Goal: Task Accomplishment & Management: Complete application form

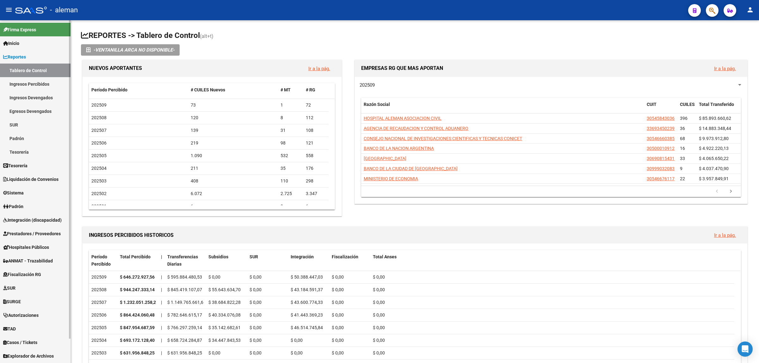
click at [45, 237] on link "Prestadores / Proveedores" at bounding box center [35, 234] width 70 height 14
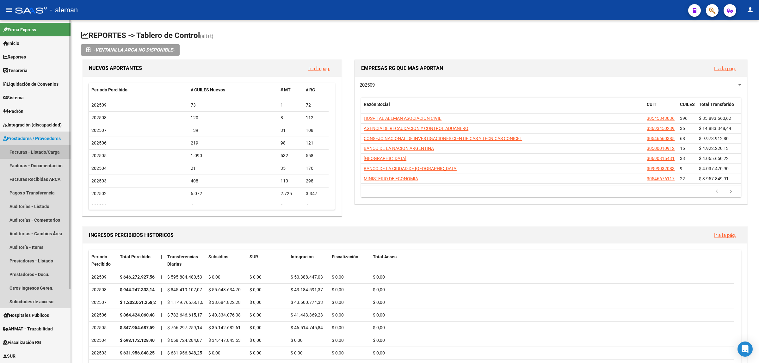
click at [44, 152] on link "Facturas - Listado/Carga" at bounding box center [35, 152] width 70 height 14
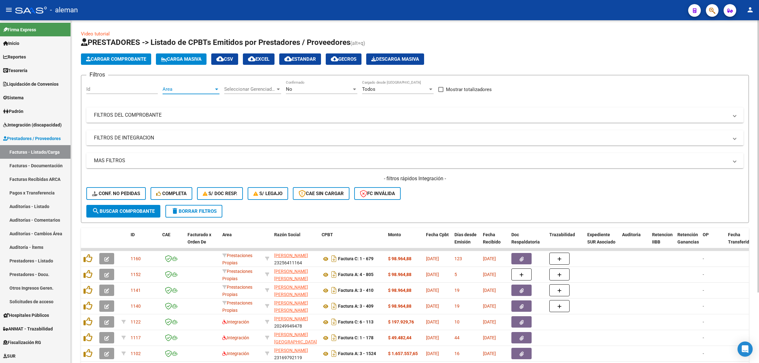
click at [216, 88] on div at bounding box center [216, 89] width 3 height 2
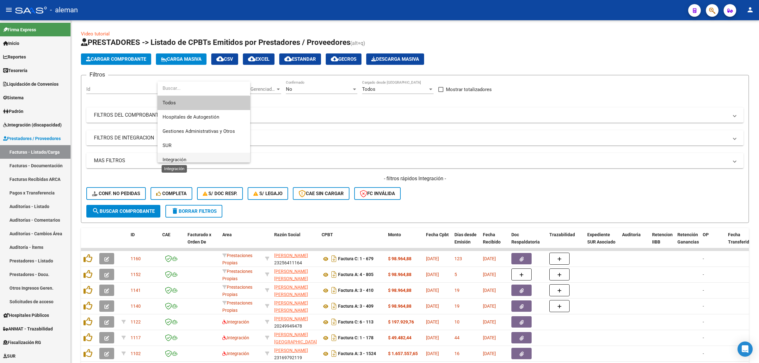
click at [180, 157] on span "Integración" at bounding box center [174, 160] width 24 height 6
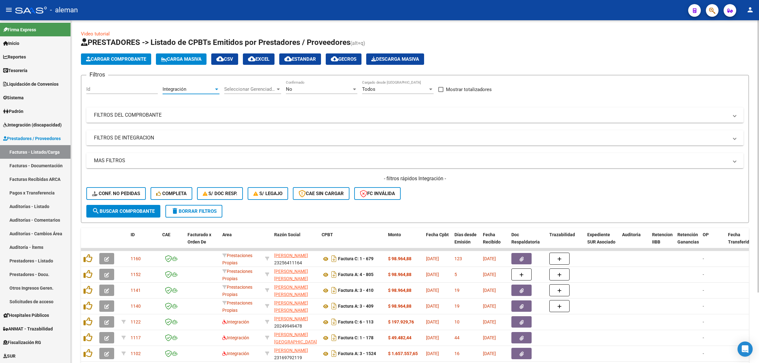
scroll to position [4, 0]
click at [130, 210] on span "search Buscar Comprobante" at bounding box center [123, 211] width 63 height 6
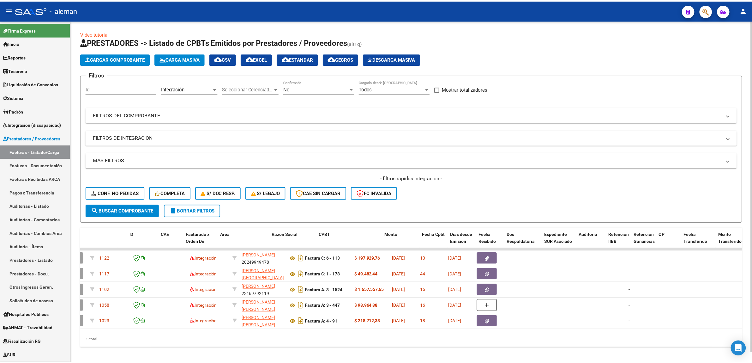
scroll to position [0, 0]
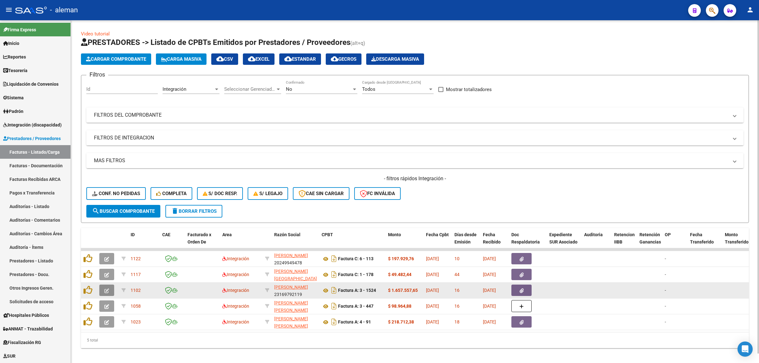
click at [104, 287] on span "button" at bounding box center [106, 290] width 5 height 6
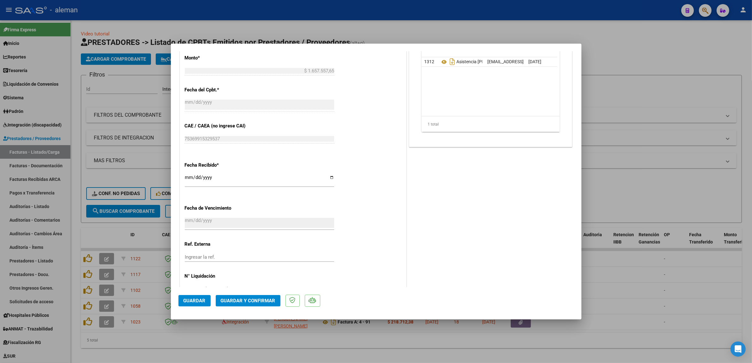
scroll to position [375, 0]
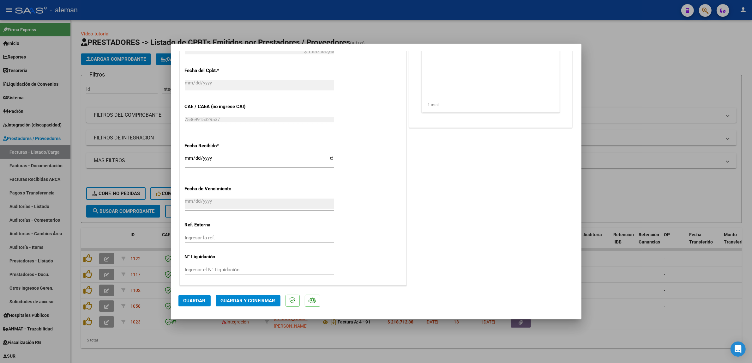
click at [258, 302] on span "Guardar y Confirmar" at bounding box center [248, 301] width 55 height 6
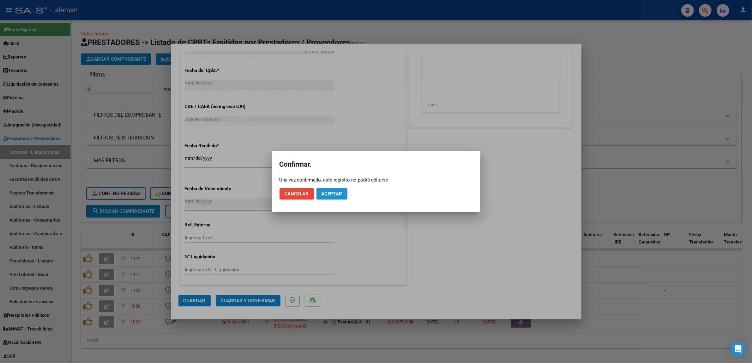
click at [341, 195] on span "Aceptar" at bounding box center [332, 194] width 21 height 6
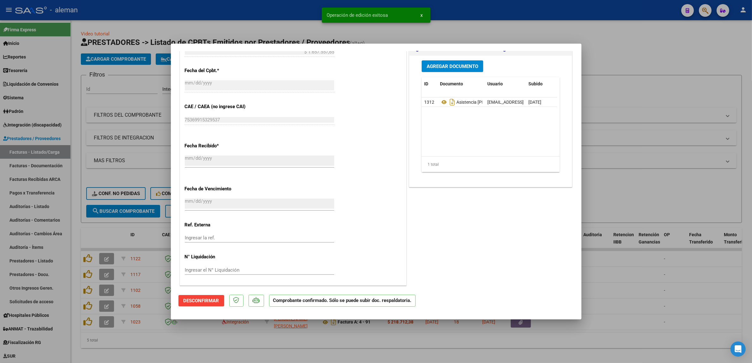
click at [609, 302] on div at bounding box center [376, 181] width 752 height 363
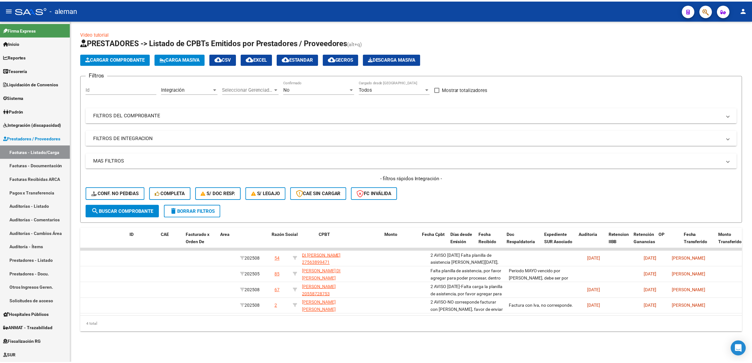
scroll to position [0, 0]
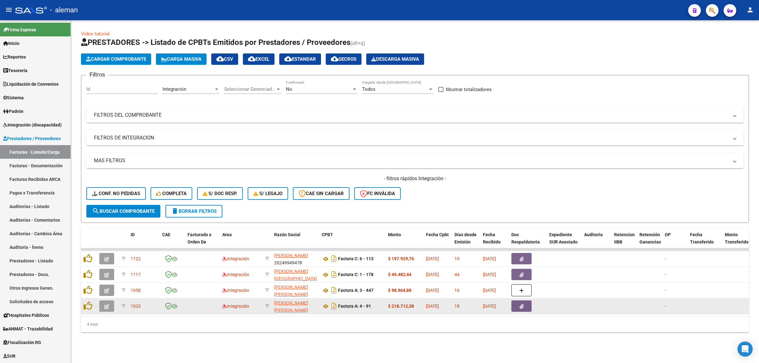
click at [108, 305] on icon "button" at bounding box center [106, 306] width 5 height 5
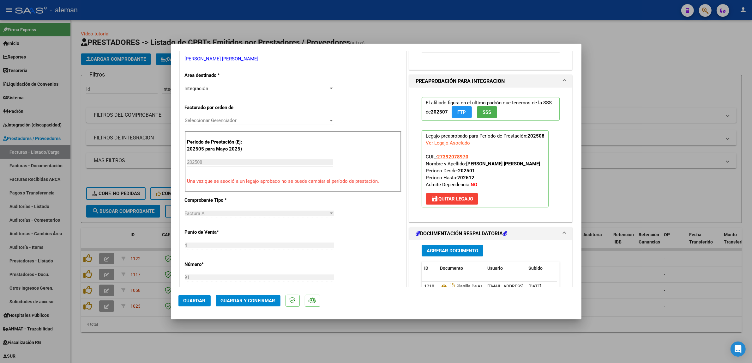
scroll to position [119, 0]
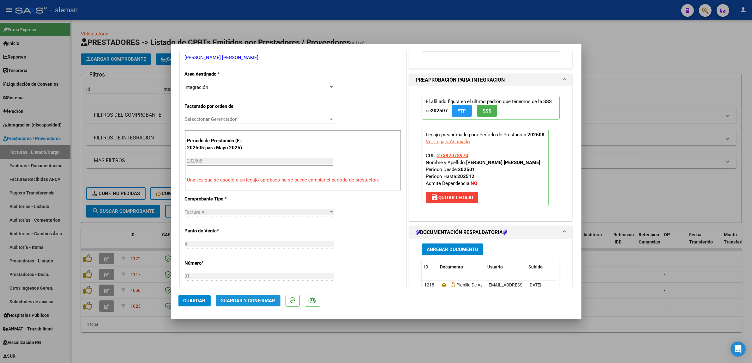
click at [259, 301] on span "Guardar y Confirmar" at bounding box center [248, 301] width 55 height 6
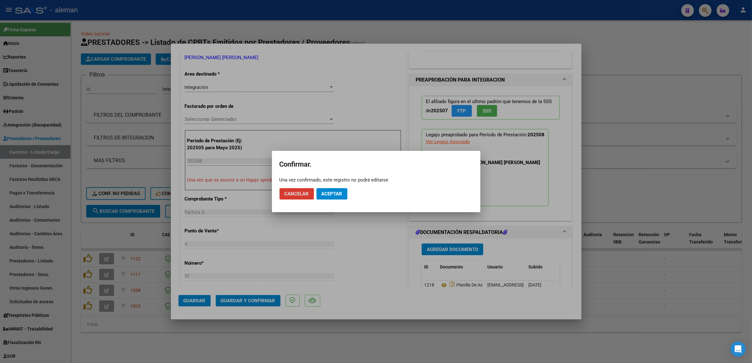
click at [334, 192] on span "Aceptar" at bounding box center [332, 194] width 21 height 6
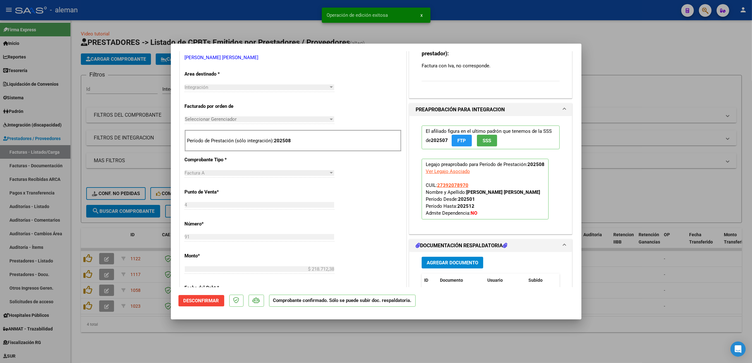
click at [614, 307] on div at bounding box center [376, 181] width 752 height 363
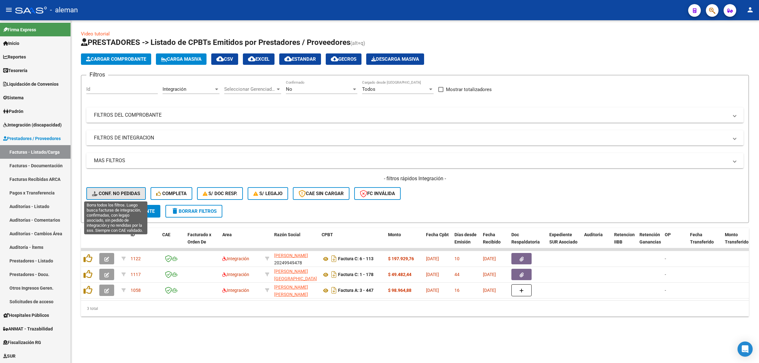
click at [116, 192] on span "Conf. no pedidas" at bounding box center [116, 194] width 48 height 6
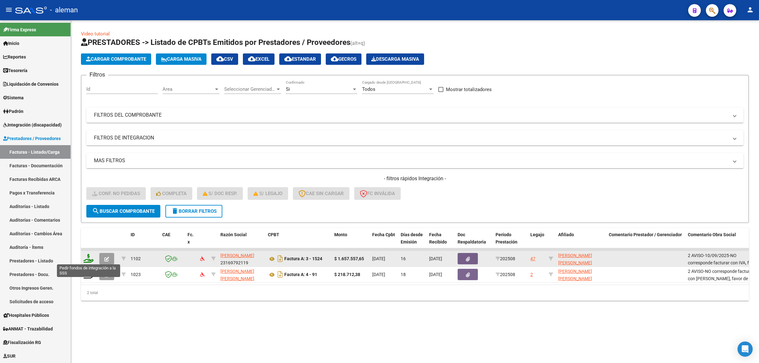
click at [88, 259] on icon at bounding box center [88, 258] width 10 height 9
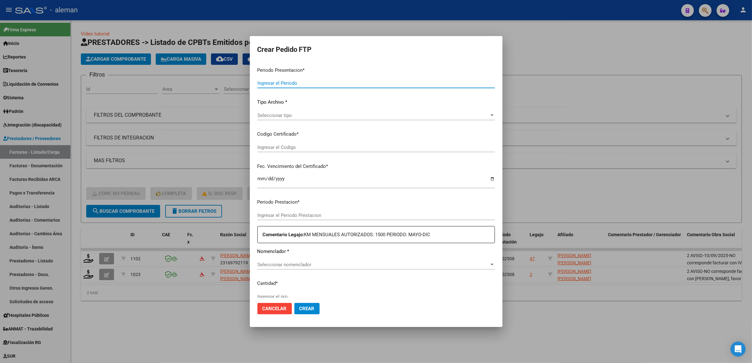
type input "202508"
type input "$ 1.657.557,65"
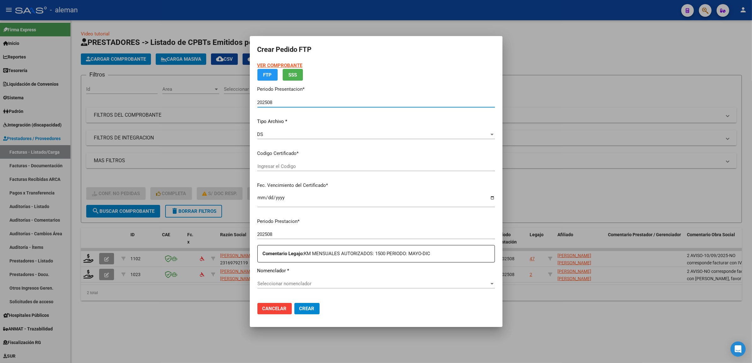
type input "ARG00022356317561015120420151204SN5109"
type input "[DATE]"
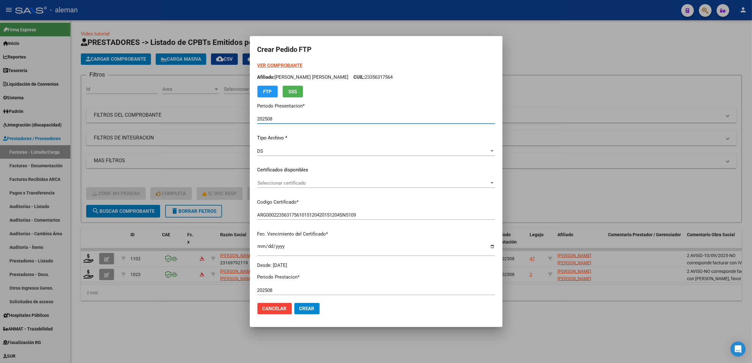
click at [571, 319] on div at bounding box center [376, 181] width 752 height 363
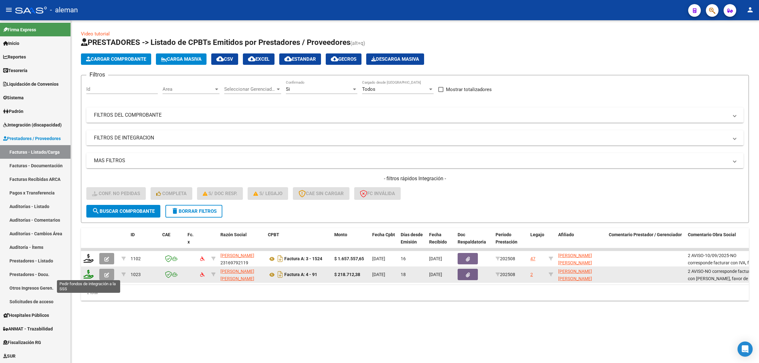
click at [85, 271] on icon at bounding box center [88, 274] width 10 height 9
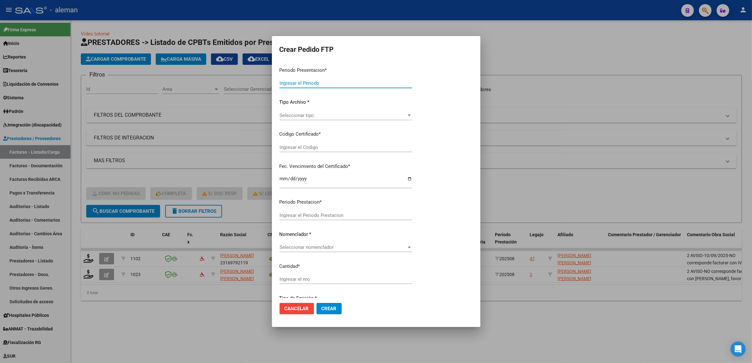
type input "202508"
type input "$ 218.712,38"
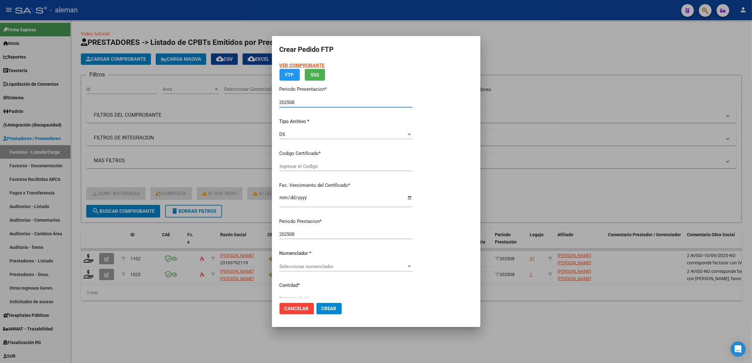
type input "ARG01000392078972023032320330323BS350"
type input "[DATE]"
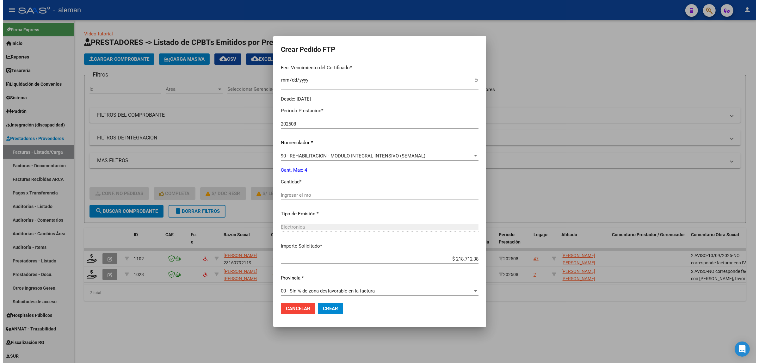
scroll to position [170, 0]
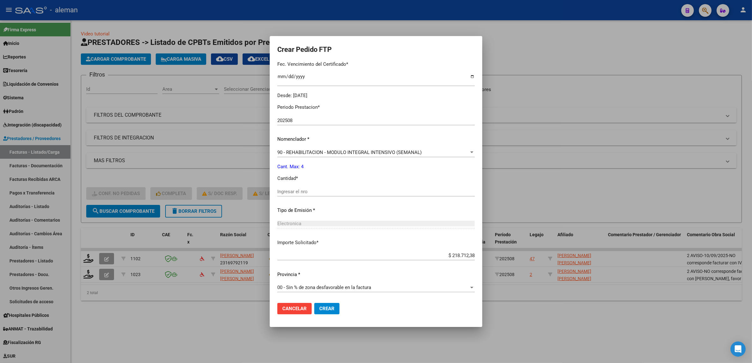
click at [304, 191] on input "Ingresar el nro" at bounding box center [376, 192] width 198 height 6
type input "4"
click at [328, 308] on span "Crear" at bounding box center [327, 309] width 15 height 6
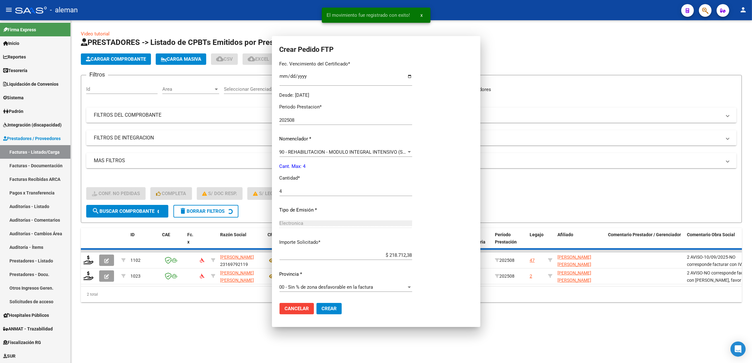
scroll to position [0, 0]
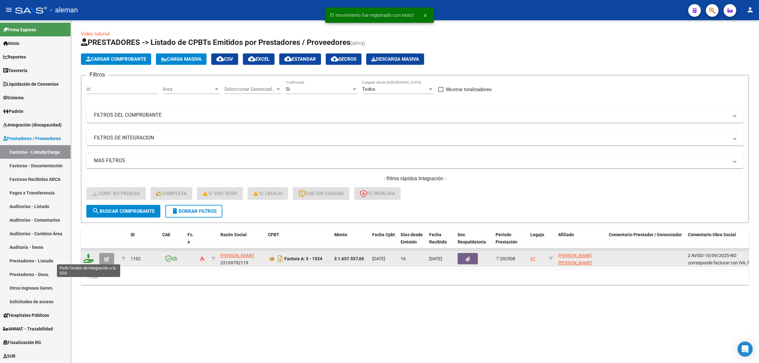
click at [87, 259] on icon at bounding box center [88, 258] width 10 height 9
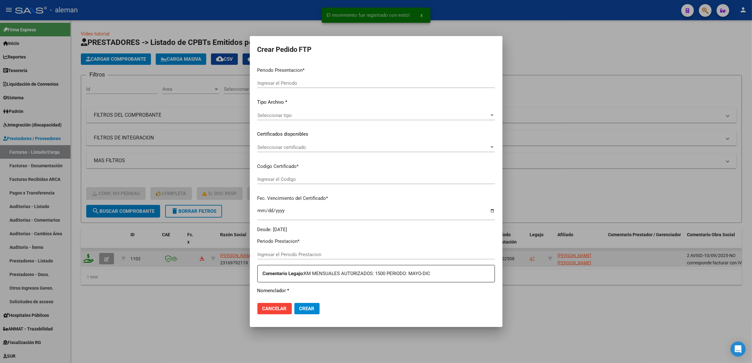
type input "202508"
type input "$ 1.657.557,65"
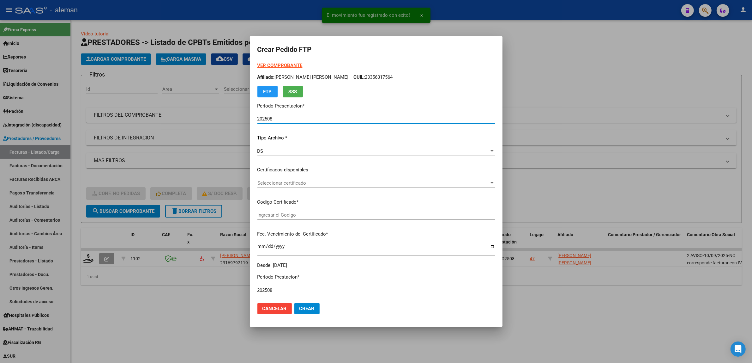
type input "ARG00022356317561015120420151204SN5109"
type input "[DATE]"
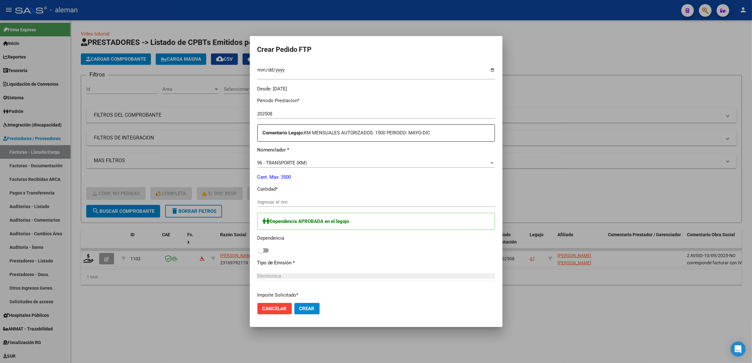
scroll to position [174, 0]
click at [591, 312] on div at bounding box center [376, 181] width 752 height 363
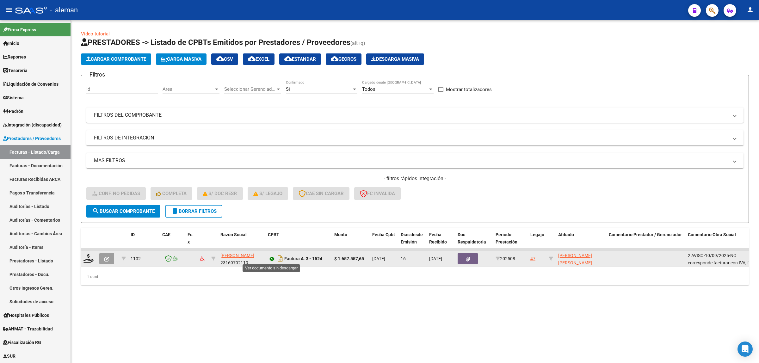
click at [269, 258] on icon at bounding box center [272, 259] width 8 height 8
click at [89, 256] on icon at bounding box center [88, 258] width 10 height 9
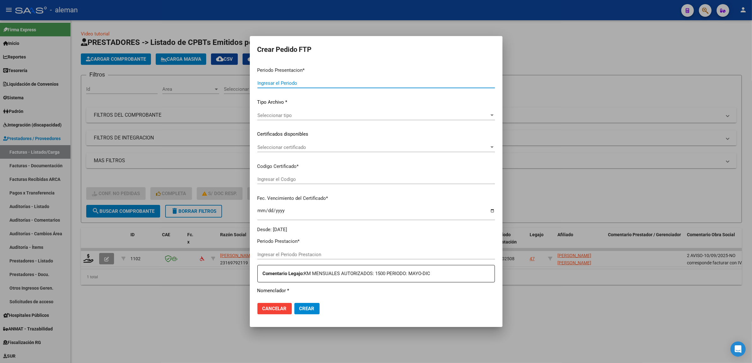
type input "202508"
type input "$ 1.657.557,65"
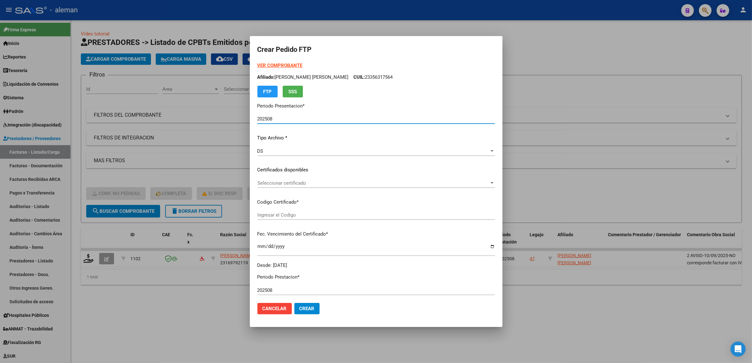
type input "ARG00022356317561015120420151204SN5109"
type input "[DATE]"
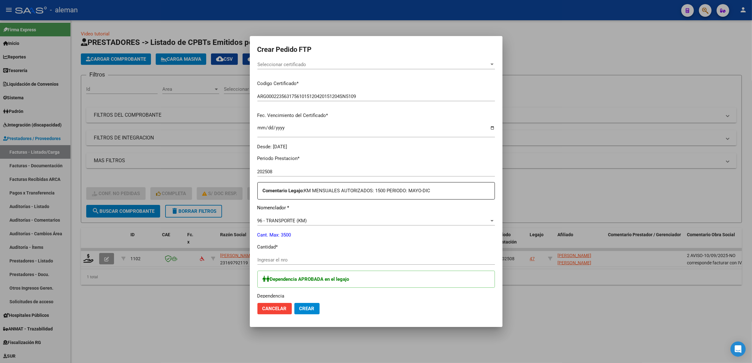
scroll to position [158, 0]
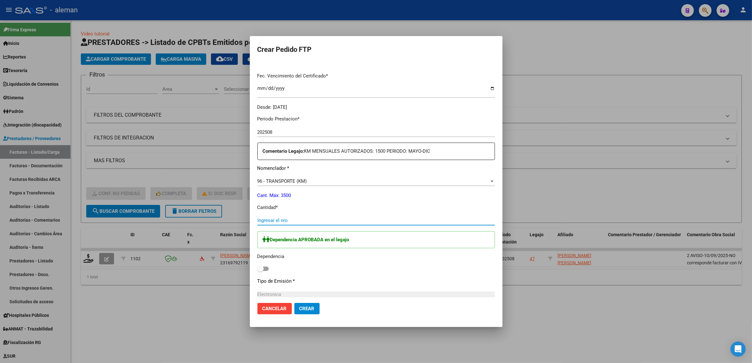
click at [294, 222] on input "Ingresar el nro" at bounding box center [377, 220] width 238 height 6
type input "2051"
click at [268, 270] on span at bounding box center [263, 268] width 11 height 4
click at [261, 271] on input "checkbox" at bounding box center [260, 271] width 0 height 0
checkbox input "true"
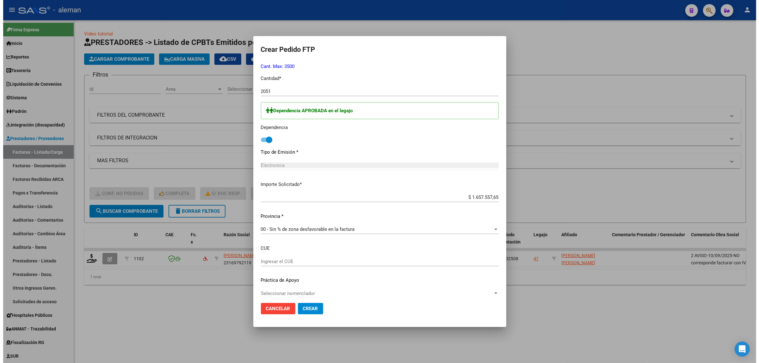
scroll to position [293, 0]
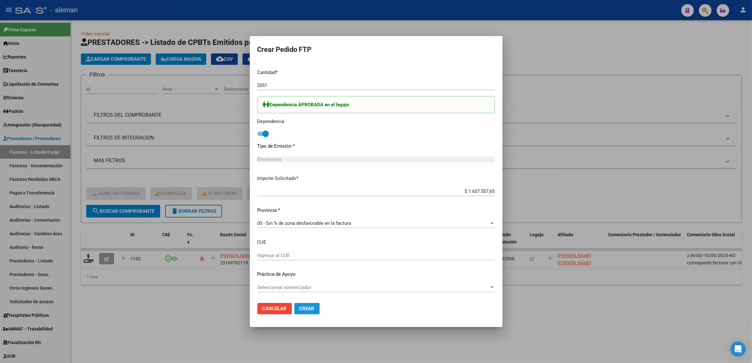
click at [309, 311] on button "Crear" at bounding box center [307, 308] width 25 height 11
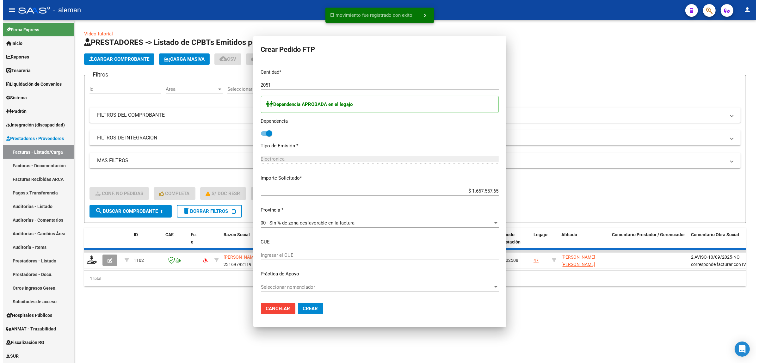
scroll to position [0, 0]
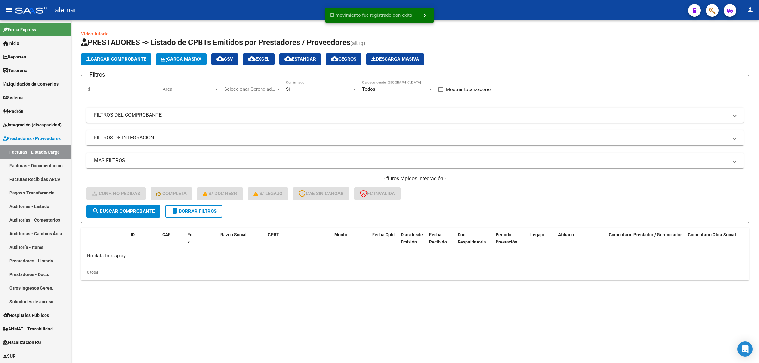
click at [347, 314] on mat-sidenav-content "Video tutorial PRESTADORES -> Listado de CPBTs Emitidos por Prestadores / Prove…" at bounding box center [415, 191] width 688 height 343
click at [40, 126] on span "Integración (discapacidad)" at bounding box center [32, 124] width 58 height 7
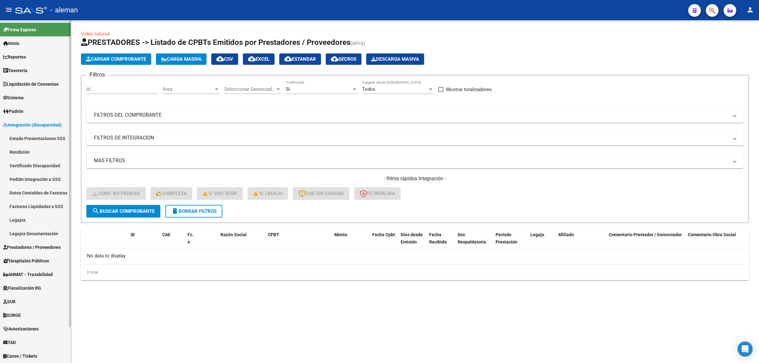
click at [31, 174] on link "Pedido Integración a SSS" at bounding box center [35, 179] width 70 height 14
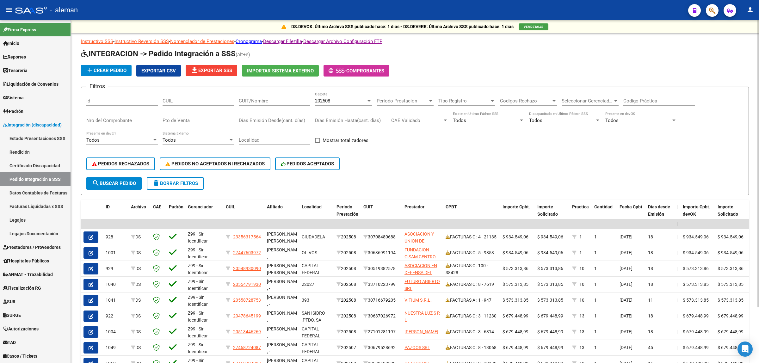
click at [214, 71] on span "file_download Exportar SSS" at bounding box center [211, 71] width 41 height 6
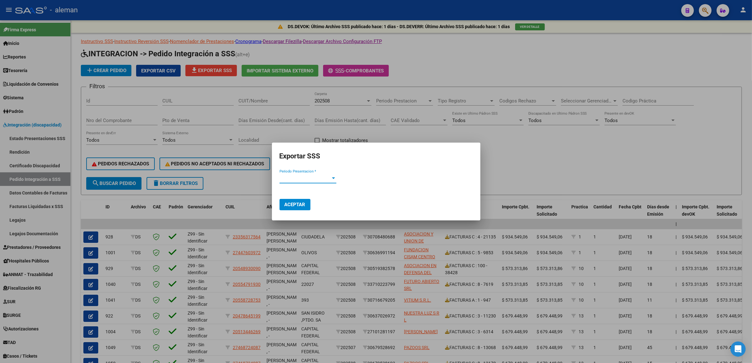
click at [334, 178] on div at bounding box center [333, 178] width 3 height 2
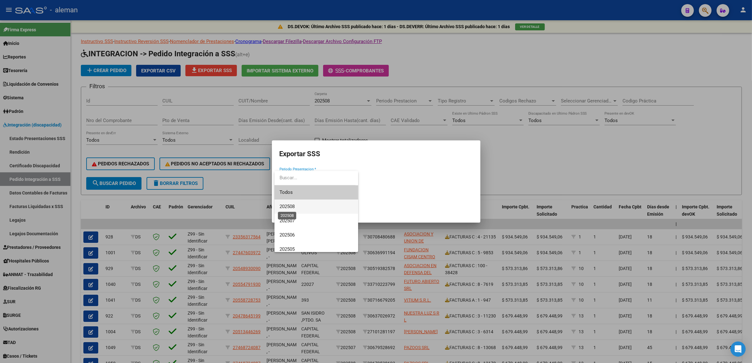
click at [290, 207] on span "202508" at bounding box center [287, 207] width 15 height 6
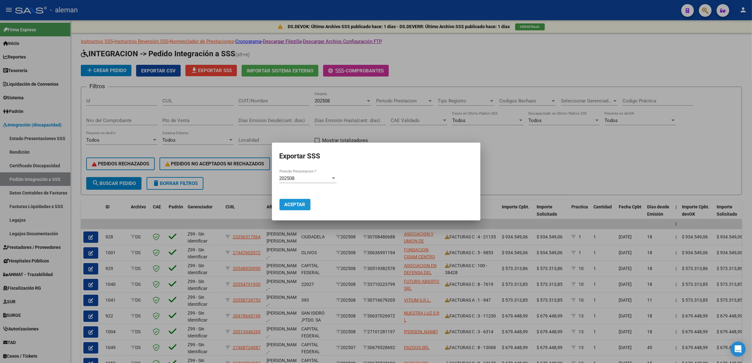
click at [300, 206] on span "Aceptar" at bounding box center [295, 205] width 21 height 6
click at [718, 116] on div at bounding box center [376, 181] width 752 height 363
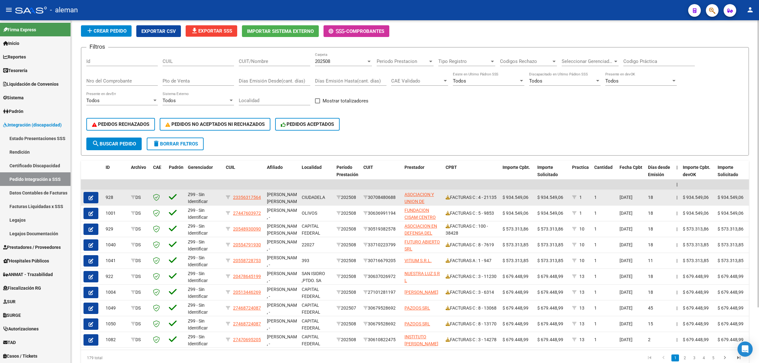
scroll to position [67, 0]
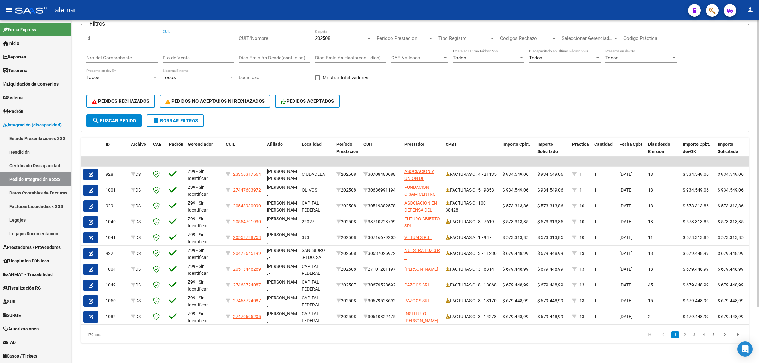
click at [227, 35] on input "CUIL" at bounding box center [197, 38] width 71 height 6
click at [33, 203] on link "Facturas Liquidadas x SSS" at bounding box center [35, 206] width 70 height 14
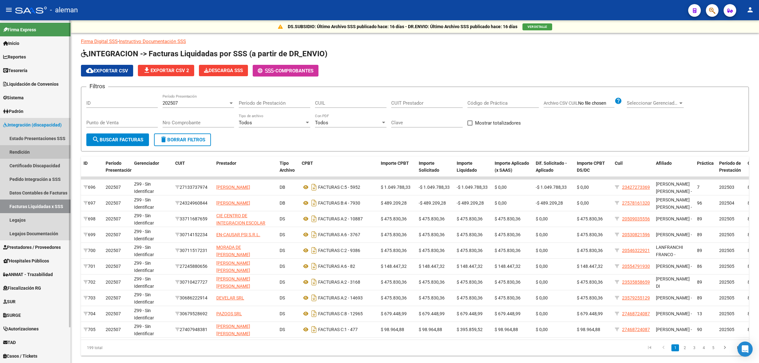
click at [30, 150] on link "Rendición" at bounding box center [35, 152] width 70 height 14
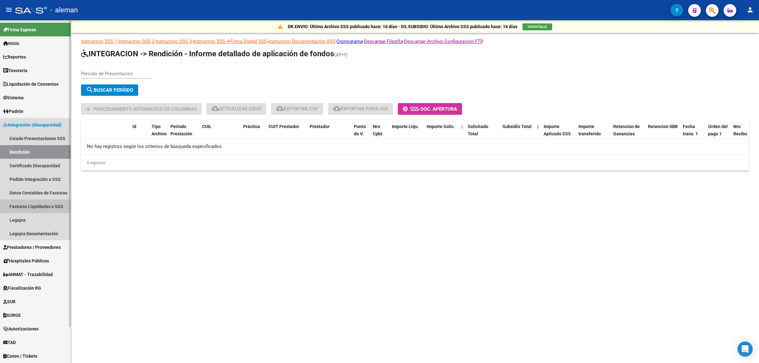
click at [36, 205] on link "Facturas Liquidadas x SSS" at bounding box center [35, 206] width 70 height 14
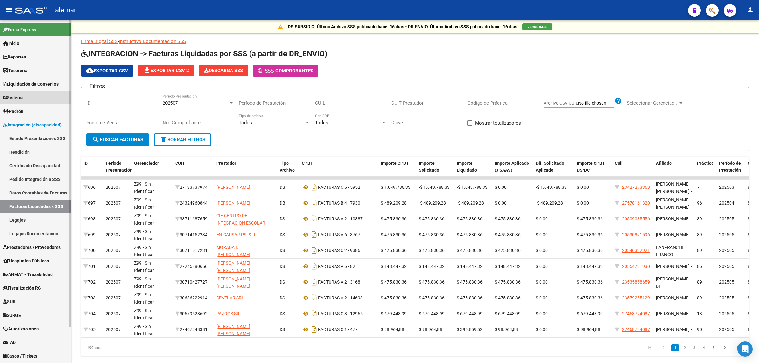
click at [37, 100] on link "Sistema" at bounding box center [35, 98] width 70 height 14
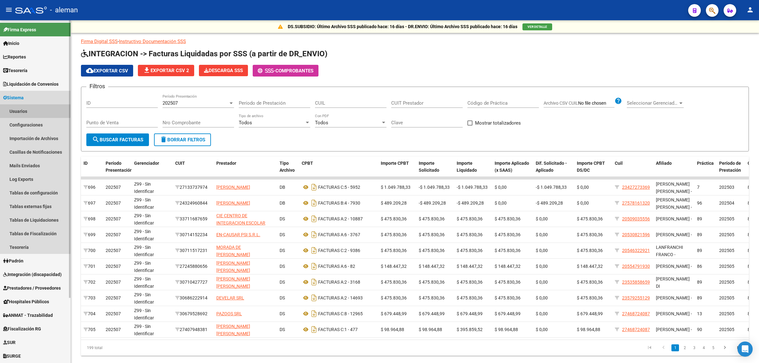
click at [29, 108] on link "Usuarios" at bounding box center [35, 111] width 70 height 14
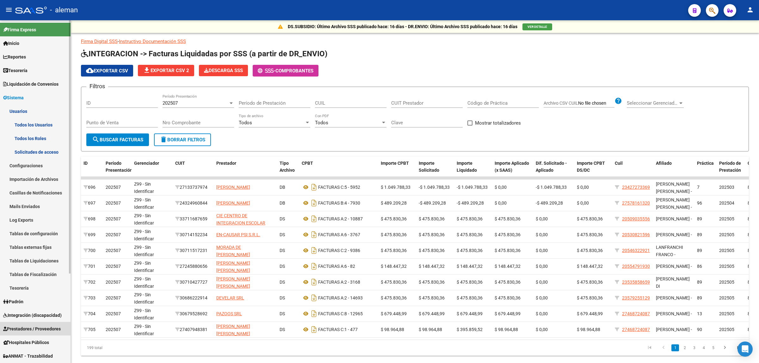
click at [26, 323] on link "Prestadores / Proveedores" at bounding box center [35, 329] width 70 height 14
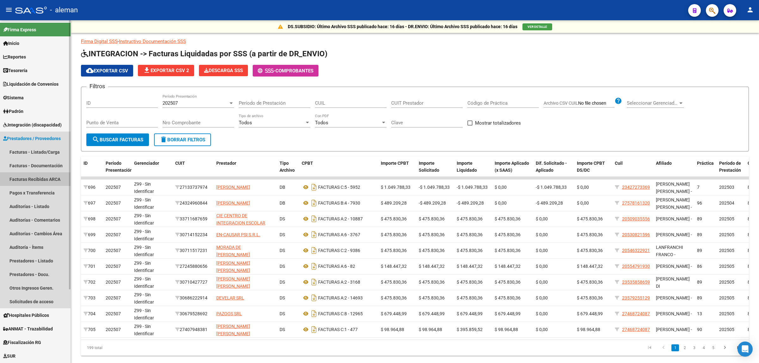
click at [39, 179] on link "Facturas Recibidas ARCA" at bounding box center [35, 179] width 70 height 14
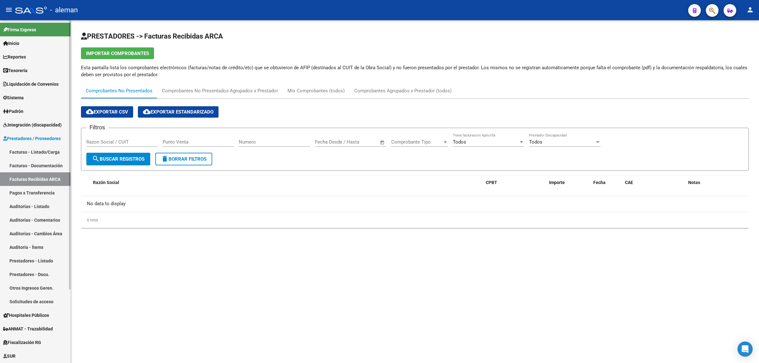
click at [38, 163] on link "Facturas - Documentación" at bounding box center [35, 166] width 70 height 14
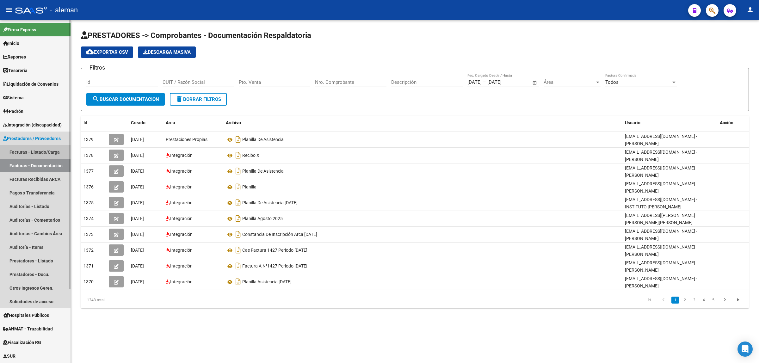
click at [40, 152] on link "Facturas - Listado/Carga" at bounding box center [35, 152] width 70 height 14
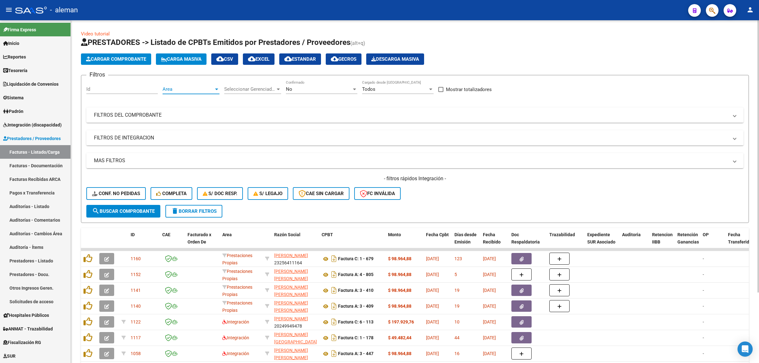
click at [214, 88] on div at bounding box center [217, 89] width 6 height 5
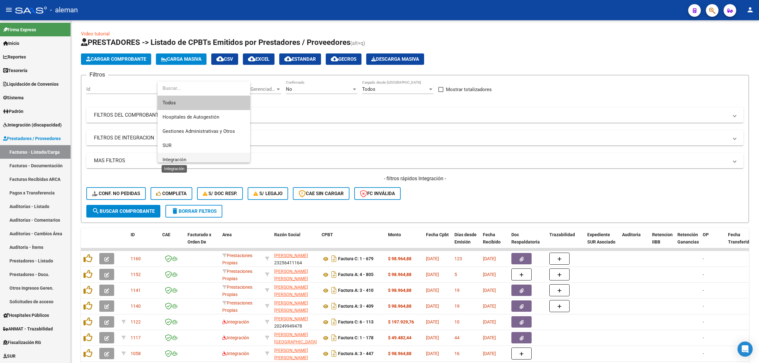
click at [168, 159] on span "Integración" at bounding box center [174, 160] width 24 height 6
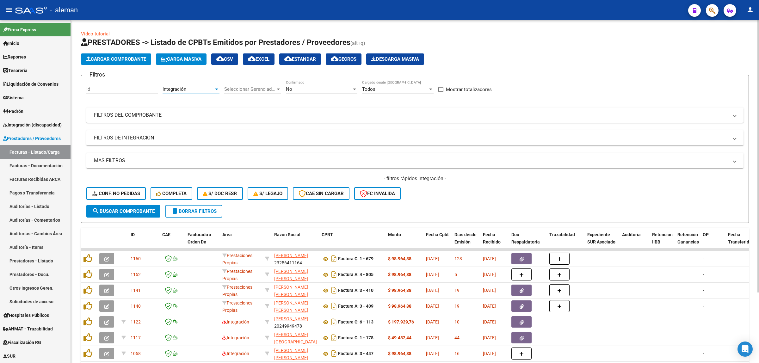
click at [140, 210] on span "search Buscar Comprobante" at bounding box center [123, 211] width 63 height 6
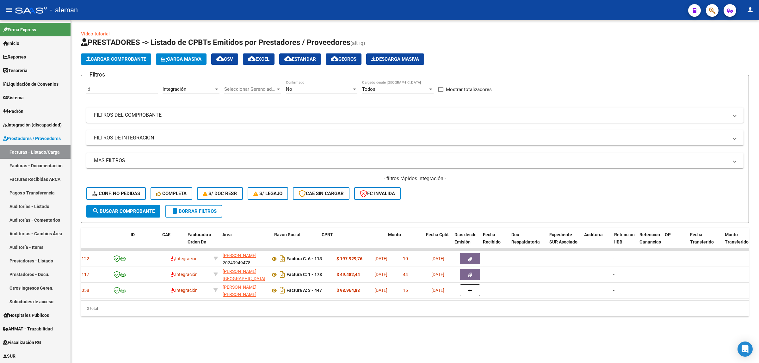
scroll to position [0, 0]
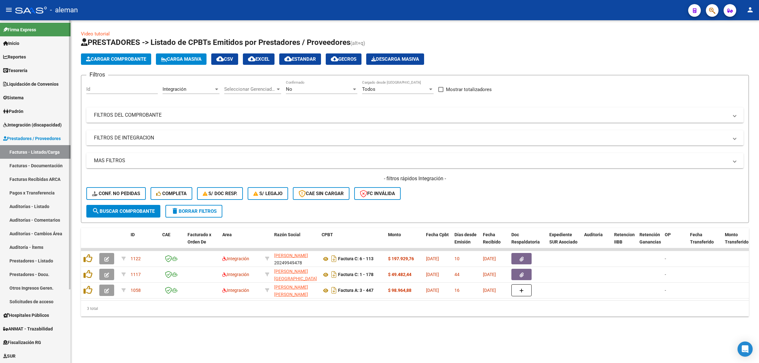
click at [37, 114] on link "Padrón" at bounding box center [35, 111] width 70 height 14
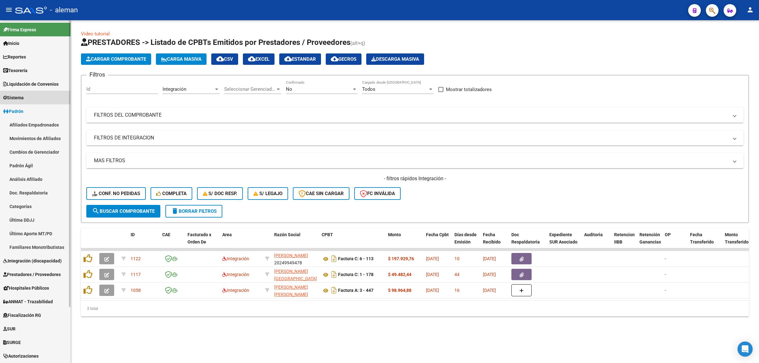
click at [24, 98] on span "Sistema" at bounding box center [13, 97] width 21 height 7
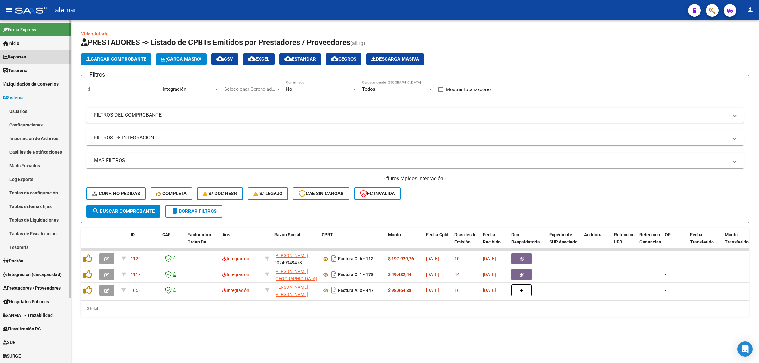
click at [29, 56] on link "Reportes" at bounding box center [35, 57] width 70 height 14
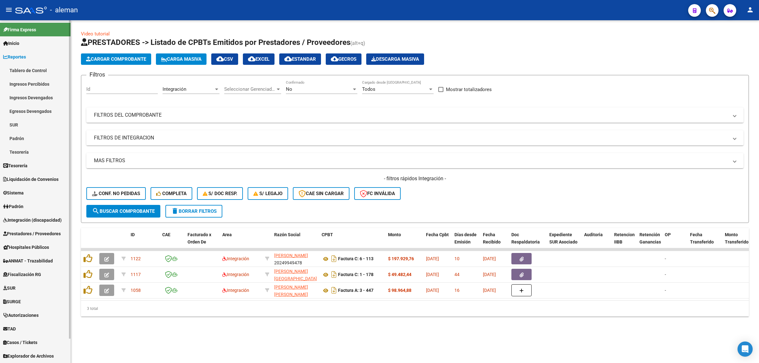
click at [29, 56] on link "Reportes" at bounding box center [35, 57] width 70 height 14
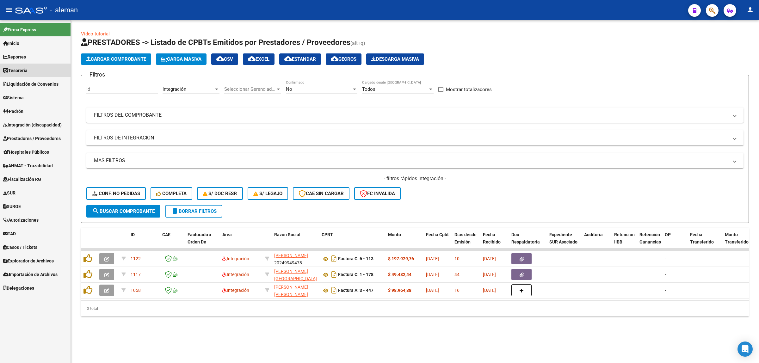
click at [27, 68] on span "Tesorería" at bounding box center [15, 70] width 24 height 7
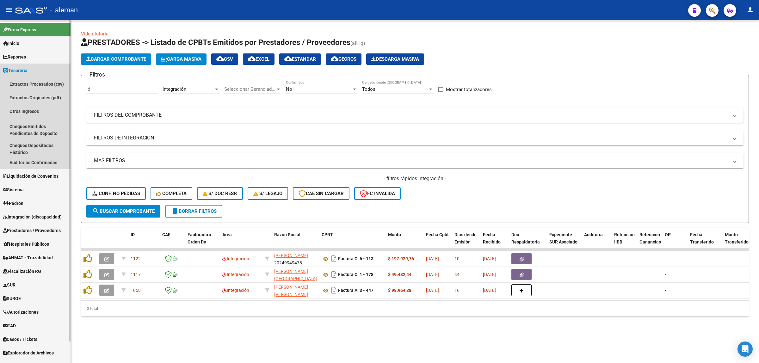
click at [27, 68] on span "Tesorería" at bounding box center [15, 70] width 24 height 7
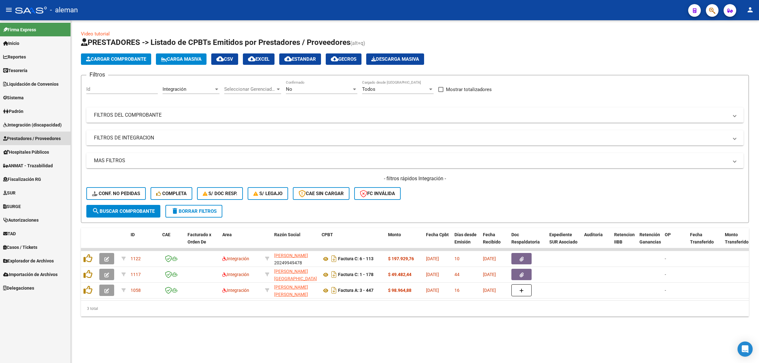
click at [27, 135] on span "Prestadores / Proveedores" at bounding box center [32, 138] width 58 height 7
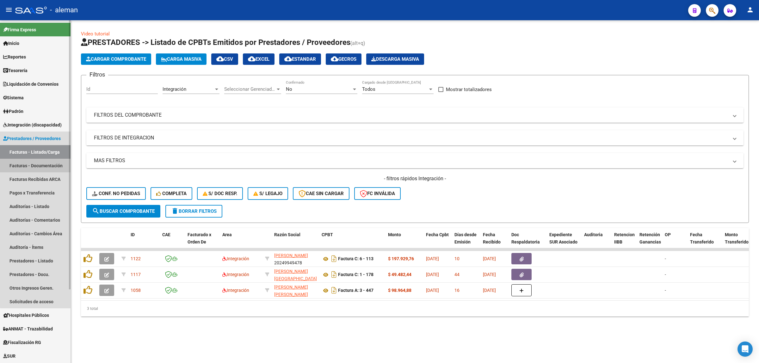
click at [38, 160] on link "Facturas - Documentación" at bounding box center [35, 166] width 70 height 14
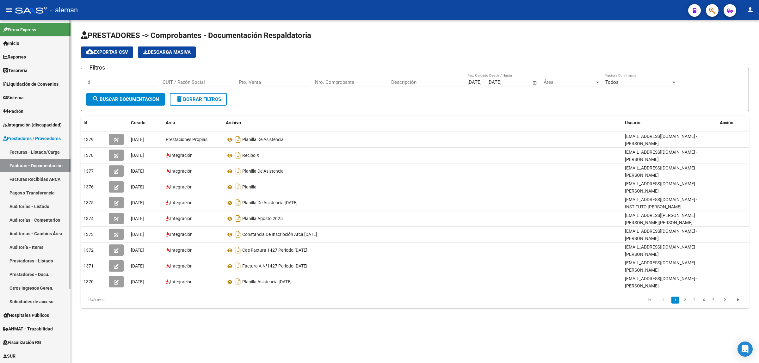
click at [39, 152] on link "Facturas - Listado/Carga" at bounding box center [35, 152] width 70 height 14
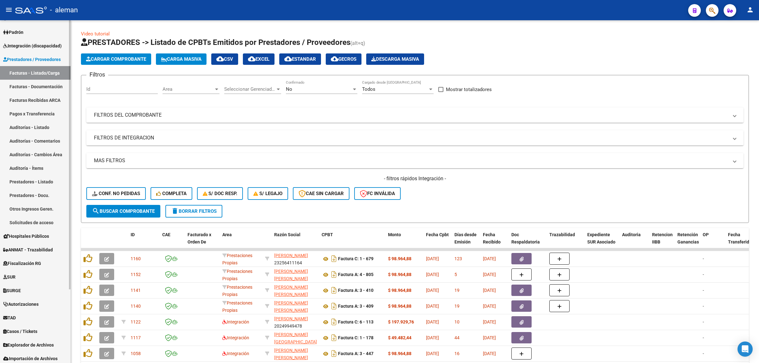
scroll to position [94, 0]
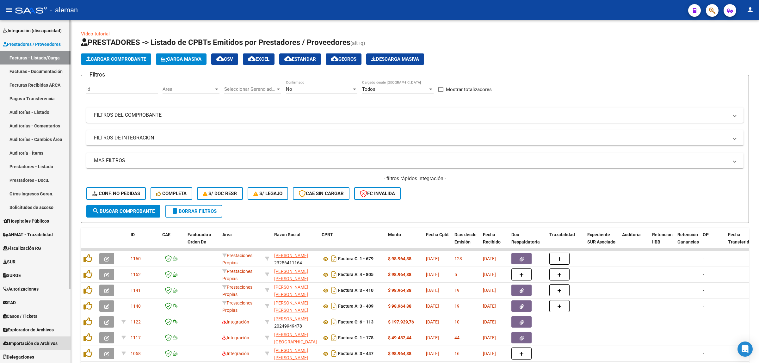
click at [36, 340] on span "Importación de Archivos" at bounding box center [30, 343] width 54 height 7
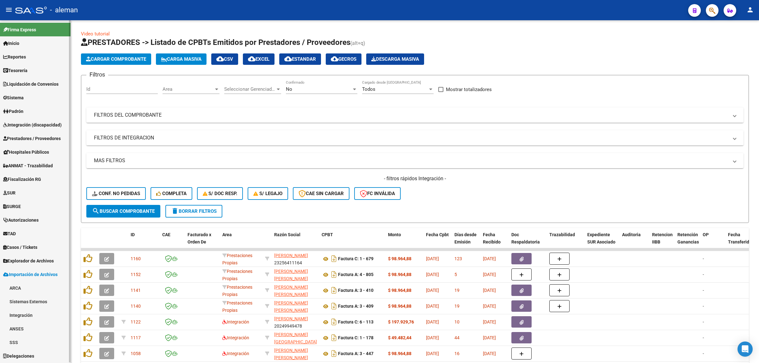
scroll to position [0, 0]
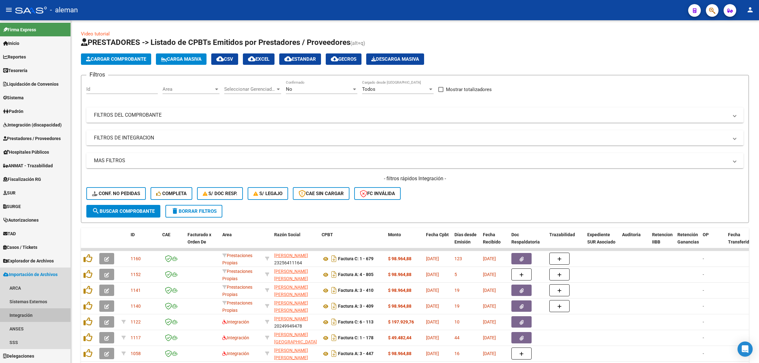
click at [43, 315] on link "Integración" at bounding box center [35, 315] width 70 height 14
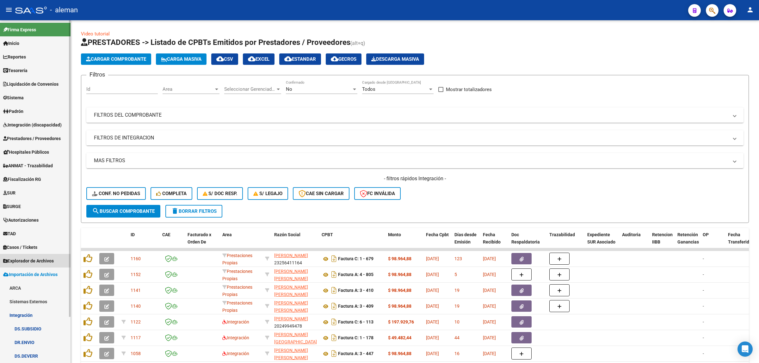
click at [39, 260] on span "Explorador de Archivos" at bounding box center [28, 260] width 51 height 7
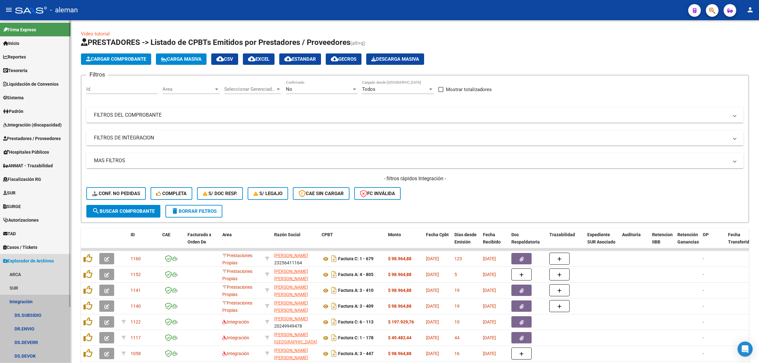
click at [37, 301] on link "Integración" at bounding box center [35, 302] width 70 height 14
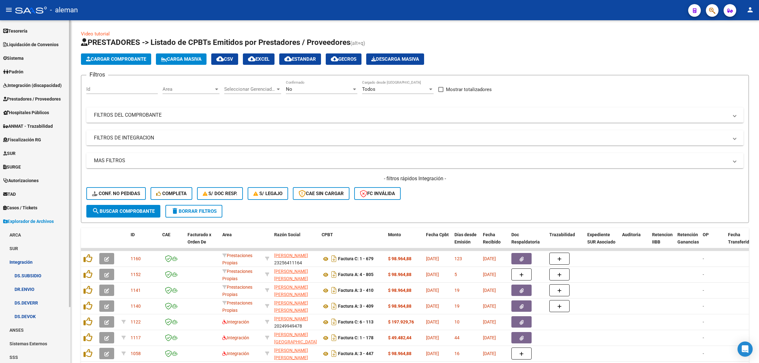
scroll to position [67, 0]
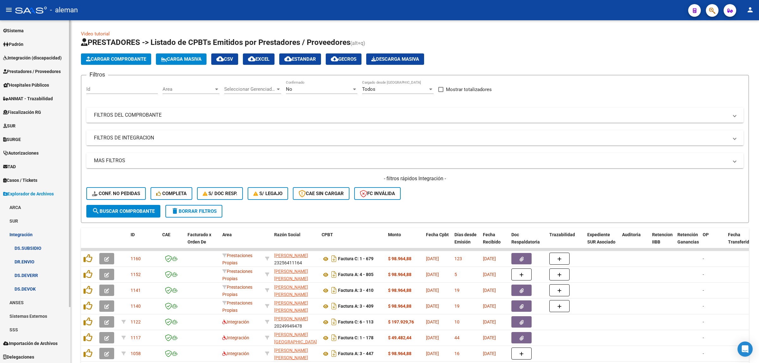
click at [36, 341] on span "Importación de Archivos" at bounding box center [30, 343] width 54 height 7
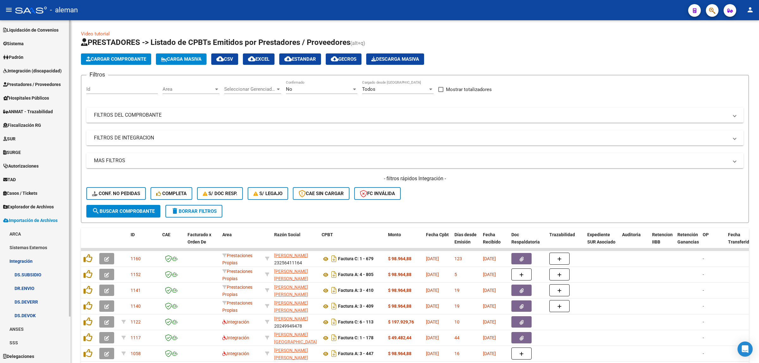
scroll to position [54, 0]
click at [51, 80] on link "Prestadores / Proveedores" at bounding box center [35, 85] width 70 height 14
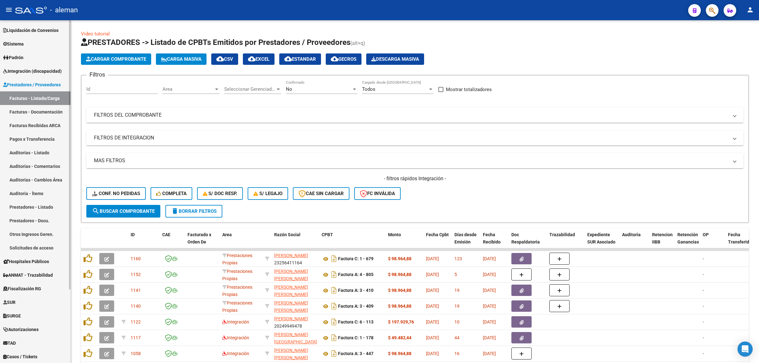
click at [46, 70] on span "Integración (discapacidad)" at bounding box center [32, 71] width 58 height 7
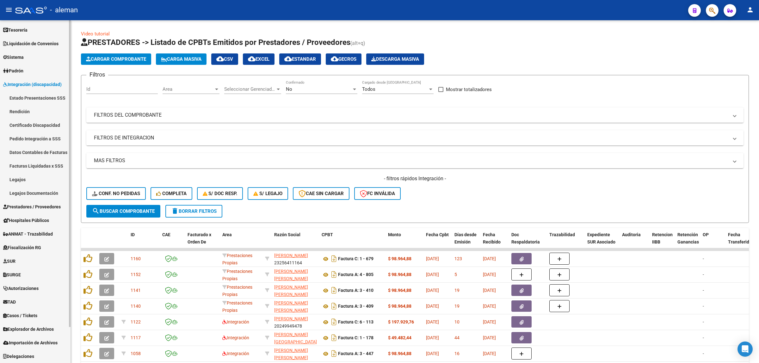
scroll to position [40, 0]
click at [26, 112] on link "Rendición" at bounding box center [35, 112] width 70 height 14
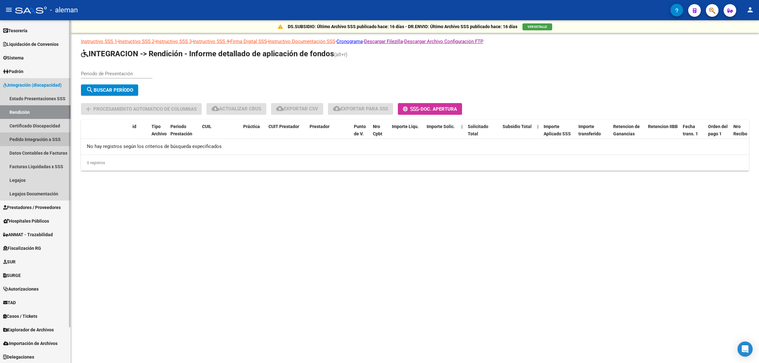
click at [32, 137] on link "Pedido Integración a SSS" at bounding box center [35, 139] width 70 height 14
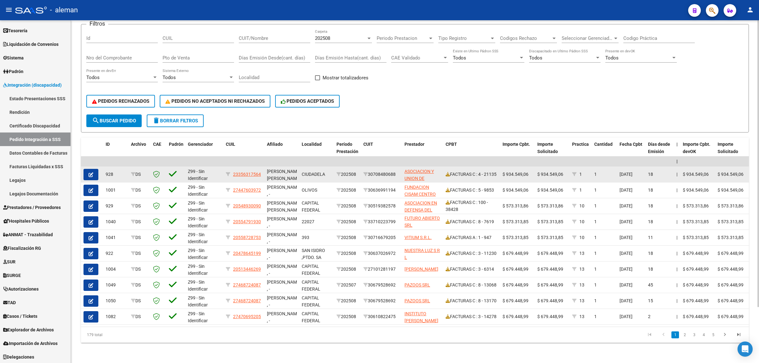
scroll to position [1, 0]
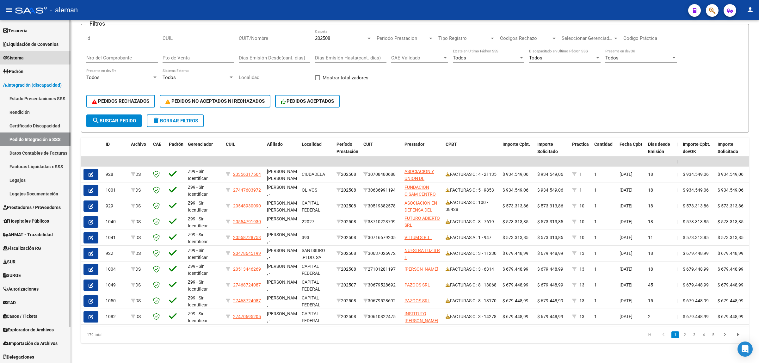
click at [27, 56] on link "Sistema" at bounding box center [35, 58] width 70 height 14
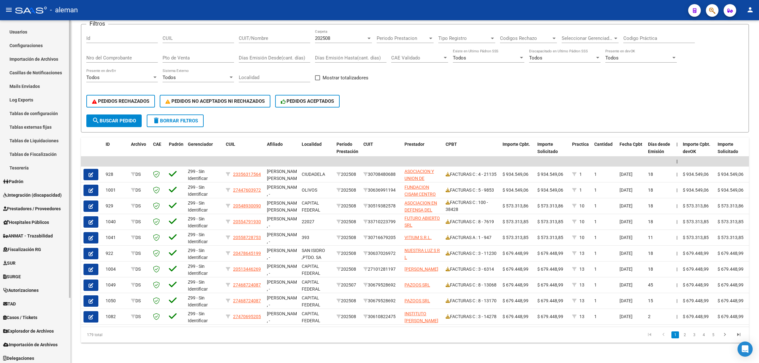
scroll to position [40, 0]
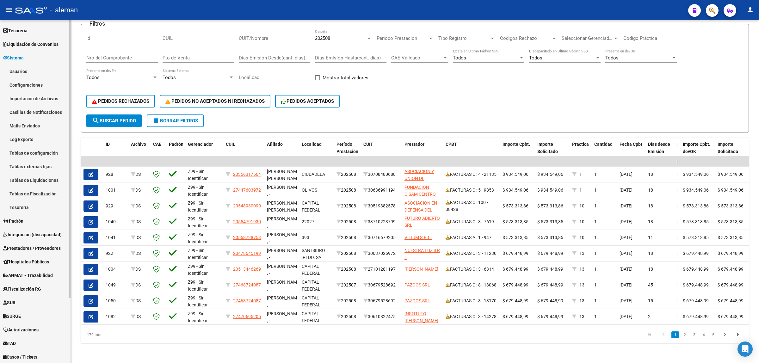
click at [44, 43] on span "Liquidación de Convenios" at bounding box center [30, 44] width 55 height 7
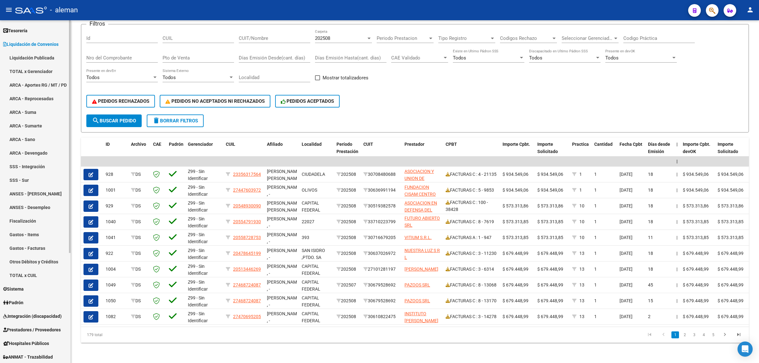
click at [27, 167] on link "SSS - Integración" at bounding box center [35, 167] width 70 height 14
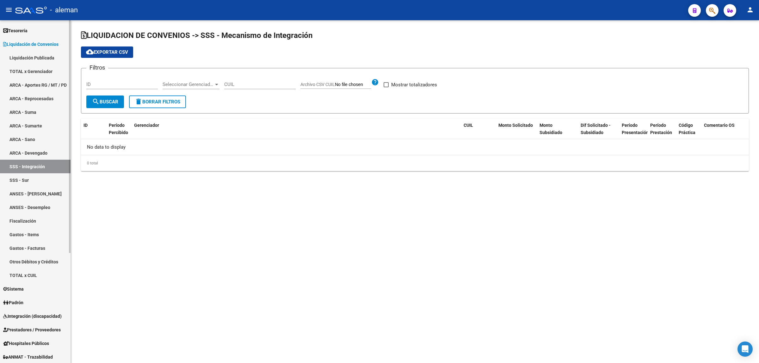
checkbox input "true"
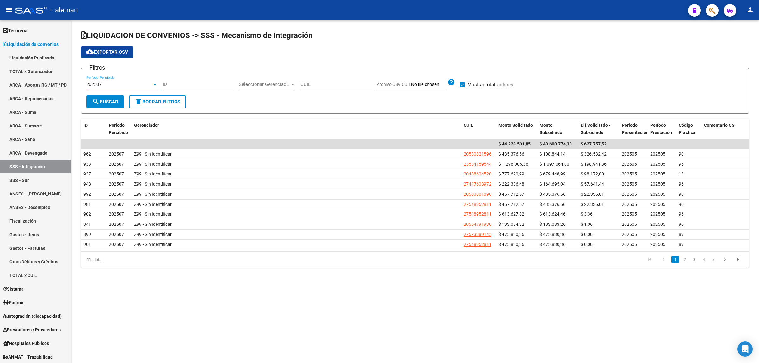
click at [155, 84] on div at bounding box center [154, 85] width 3 height 2
click at [155, 84] on span "202507" at bounding box center [121, 84] width 71 height 14
click at [30, 287] on link "Sistema" at bounding box center [35, 289] width 70 height 14
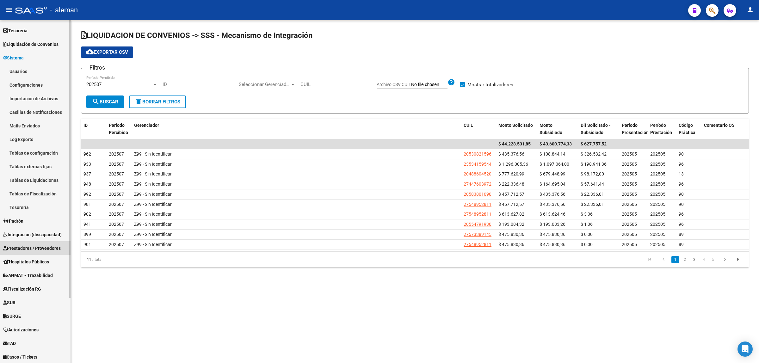
click at [37, 247] on span "Prestadores / Proveedores" at bounding box center [32, 248] width 58 height 7
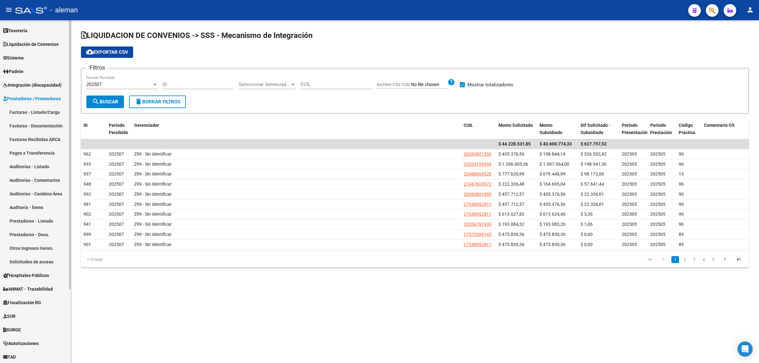
click at [48, 114] on link "Facturas - Listado/Carga" at bounding box center [35, 112] width 70 height 14
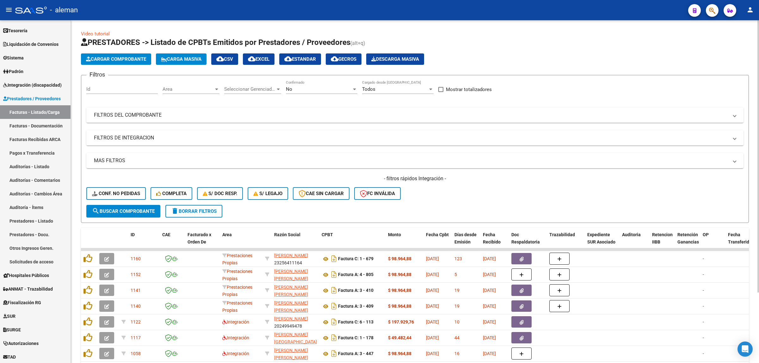
click at [216, 89] on div at bounding box center [217, 89] width 6 height 5
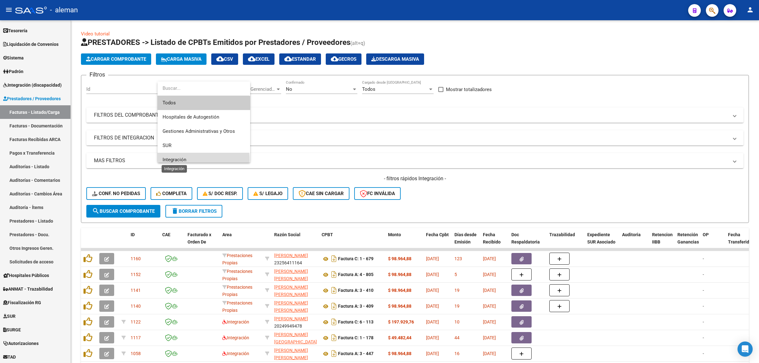
click at [177, 160] on span "Integración" at bounding box center [174, 160] width 24 height 6
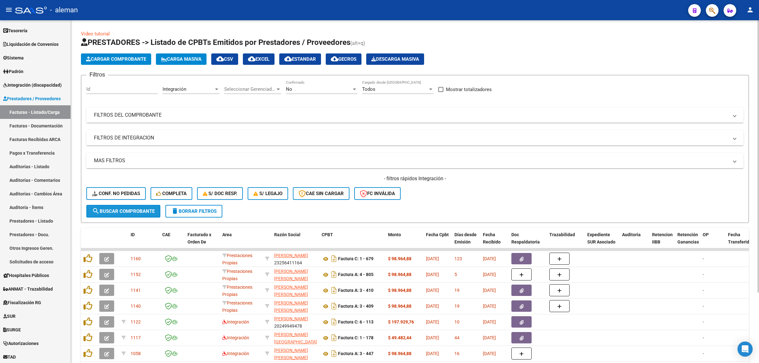
click at [137, 210] on span "search Buscar Comprobante" at bounding box center [123, 211] width 63 height 6
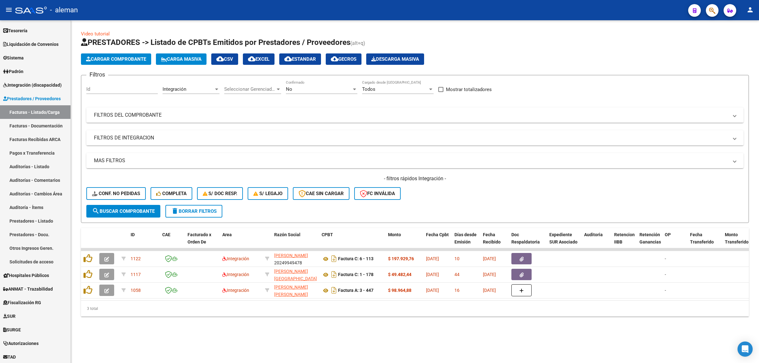
click at [556, 337] on div "Video tutorial PRESTADORES -> Listado de CPBTs Emitidos por Prestadores / Prove…" at bounding box center [415, 178] width 688 height 316
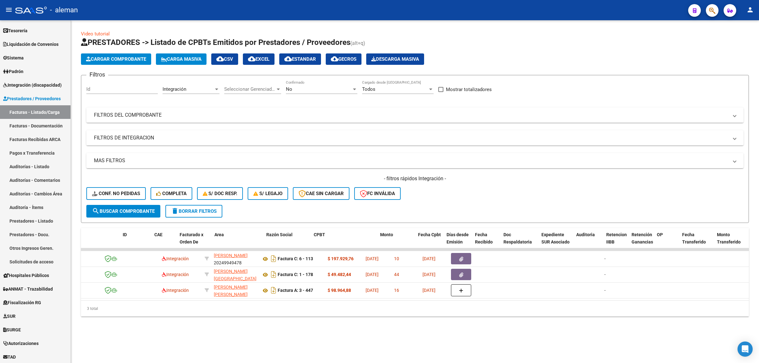
scroll to position [0, 0]
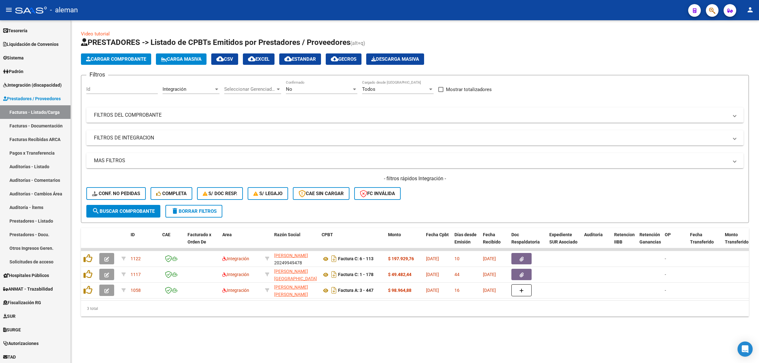
click at [545, 337] on div "Video tutorial PRESTADORES -> Listado de CPBTs Emitidos por Prestadores / Prove…" at bounding box center [415, 178] width 688 height 316
